Goal: Task Accomplishment & Management: Manage account settings

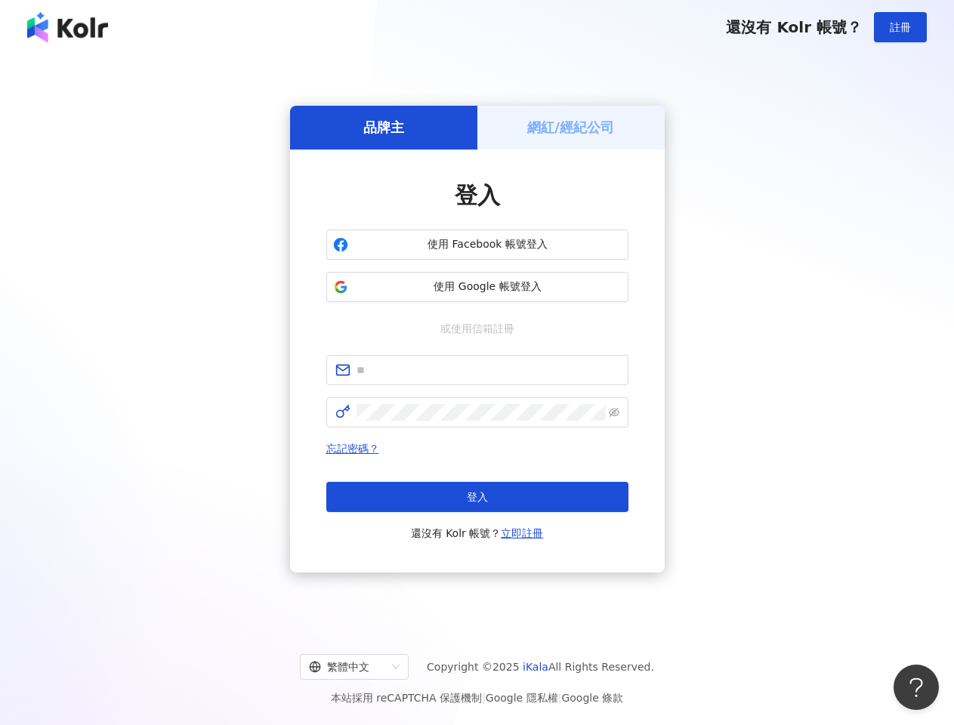
click at [901, 27] on span "註冊" at bounding box center [900, 27] width 21 height 12
click at [384, 127] on h5 "品牌主" at bounding box center [383, 127] width 41 height 19
click at [571, 127] on h5 "網紅/經紀公司" at bounding box center [570, 127] width 87 height 19
click at [478, 245] on span "使用 Facebook 帳號登入" at bounding box center [487, 244] width 267 height 15
click at [478, 287] on span "使用 Google 帳號登入" at bounding box center [487, 287] width 267 height 15
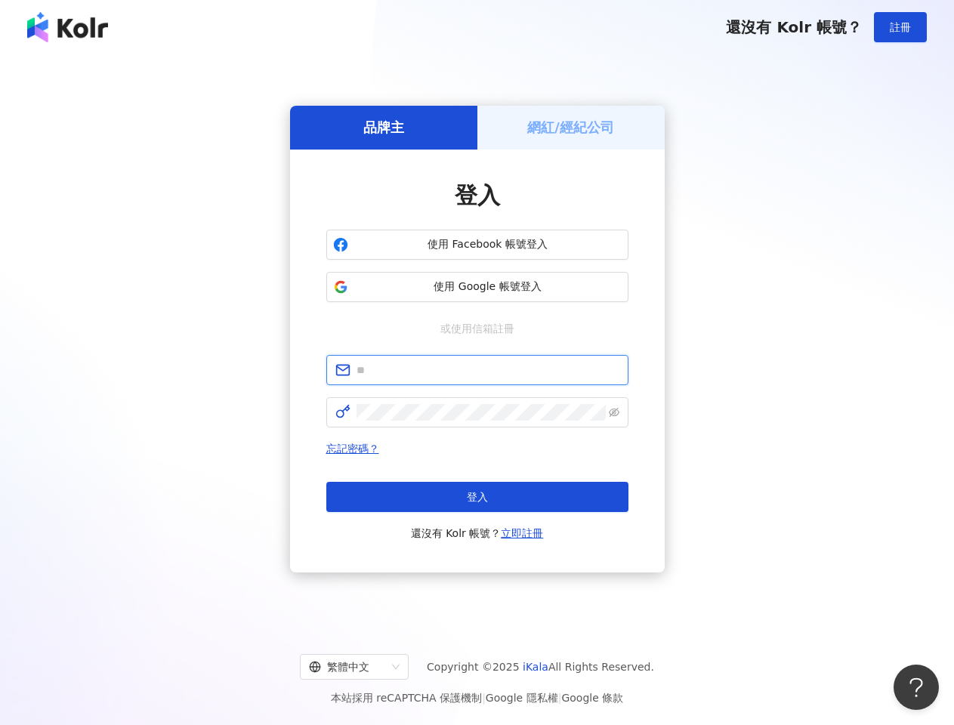
click at [478, 370] on input "text" at bounding box center [488, 370] width 263 height 17
click at [614, 413] on icon "eye-invisible" at bounding box center [614, 412] width 11 height 11
click at [478, 497] on span "登入" at bounding box center [477, 497] width 21 height 12
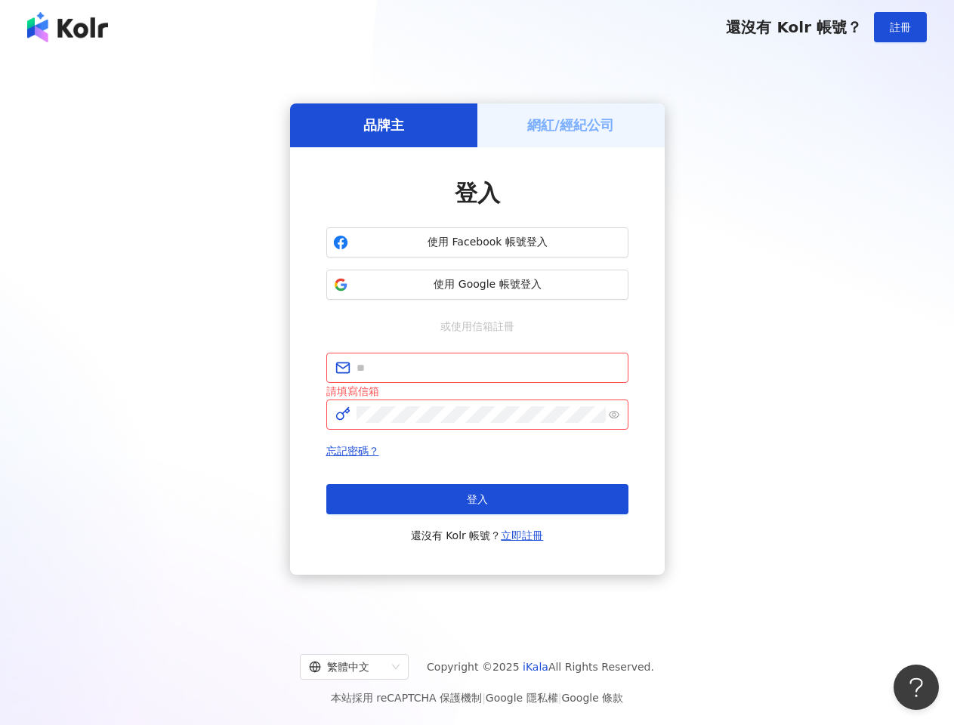
click at [366, 667] on div "繁體中文" at bounding box center [347, 667] width 77 height 24
